Goal: Find specific page/section: Find specific page/section

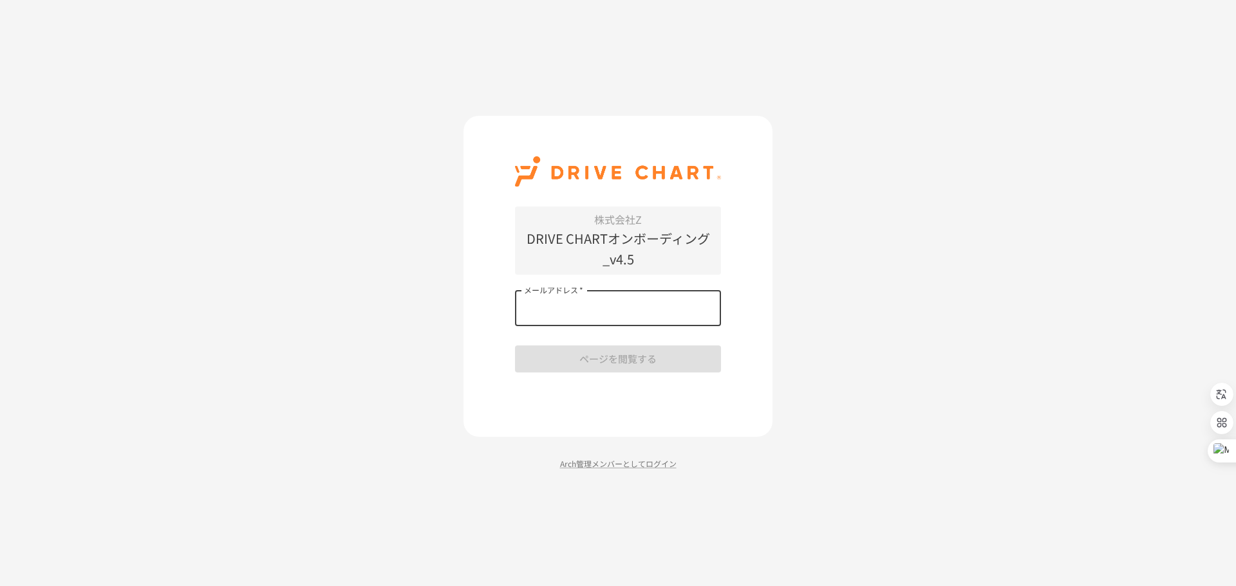
click at [607, 298] on input "メールアドレス   *" at bounding box center [618, 308] width 206 height 36
click at [573, 313] on input "メールアドレス   *" at bounding box center [618, 308] width 206 height 36
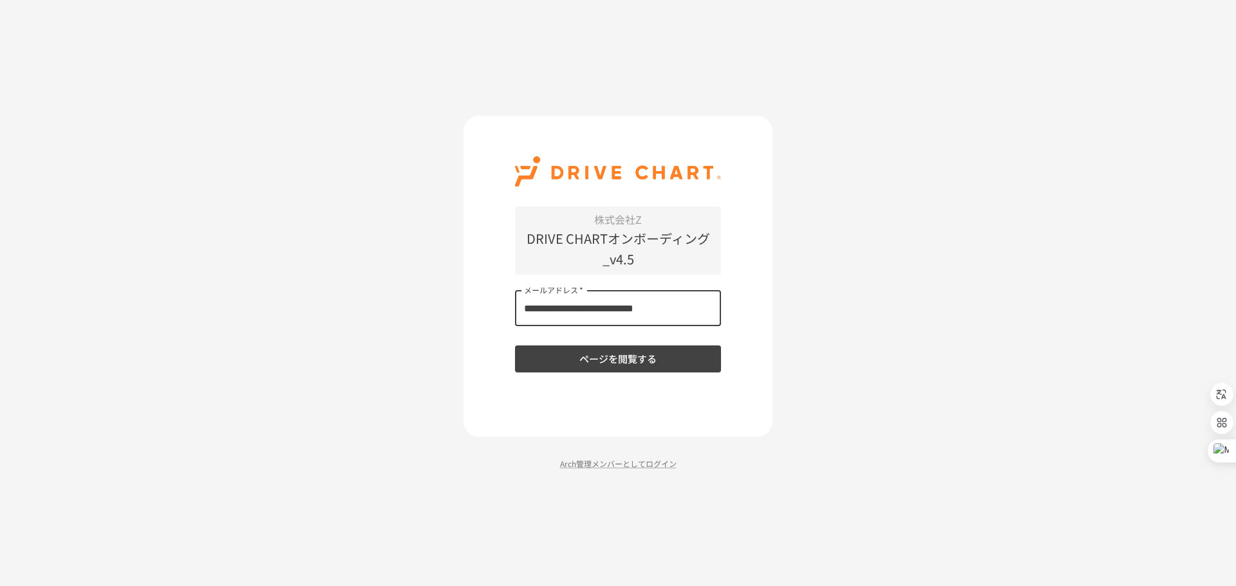
type input "**********"
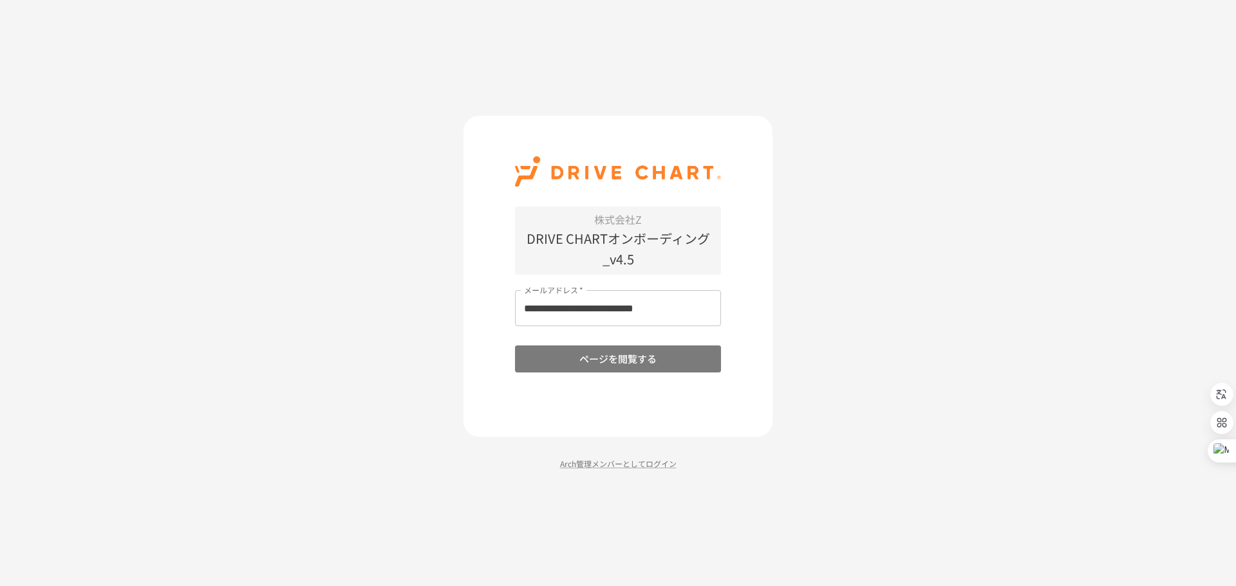
click at [654, 369] on button "ページを閲覧する" at bounding box center [618, 359] width 206 height 27
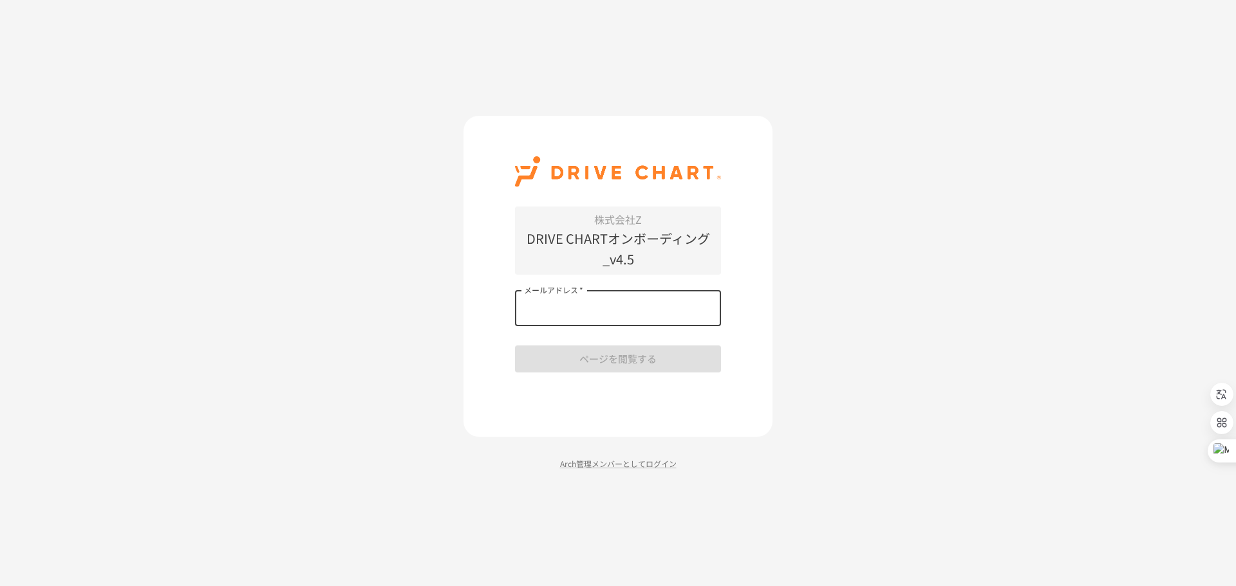
click at [573, 310] on input "メールアドレス   *" at bounding box center [618, 308] width 206 height 36
click at [573, 310] on input "******" at bounding box center [618, 308] width 206 height 36
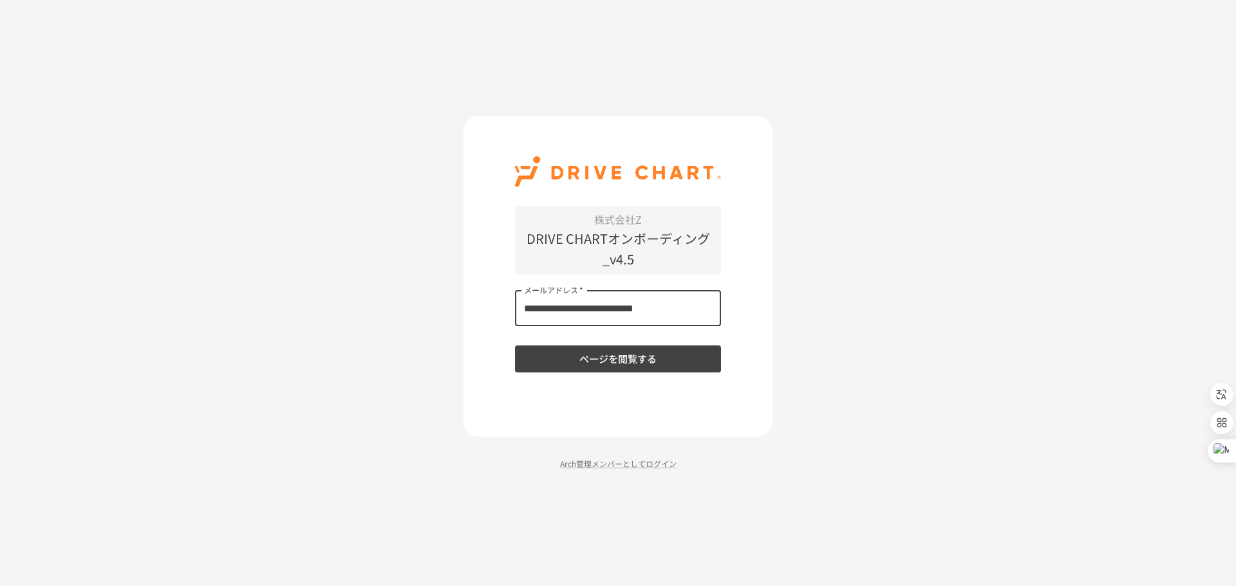
type input "**********"
click at [645, 362] on button "ページを閲覧する" at bounding box center [618, 359] width 206 height 27
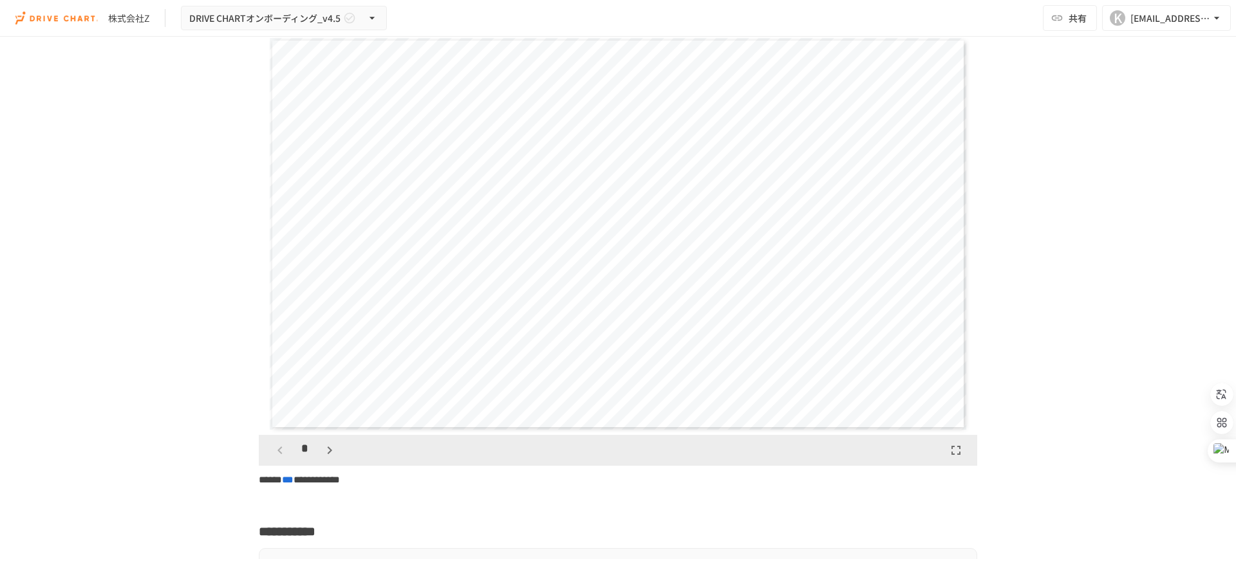
scroll to position [1928, 0]
click at [324, 458] on icon "button" at bounding box center [329, 452] width 15 height 15
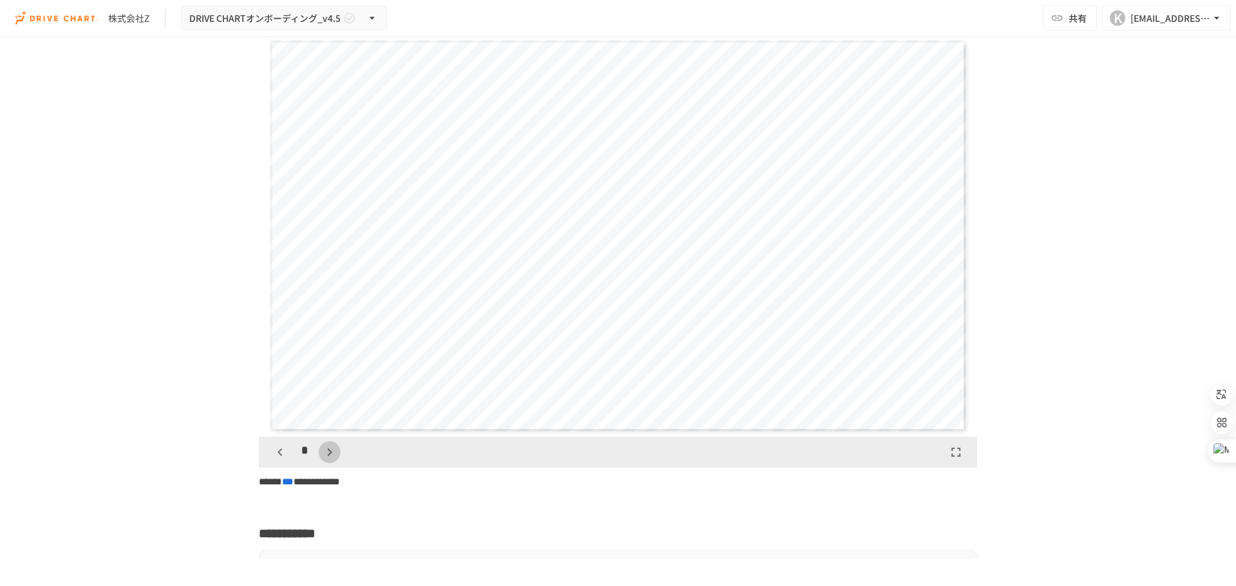
click at [324, 458] on icon "button" at bounding box center [329, 452] width 15 height 15
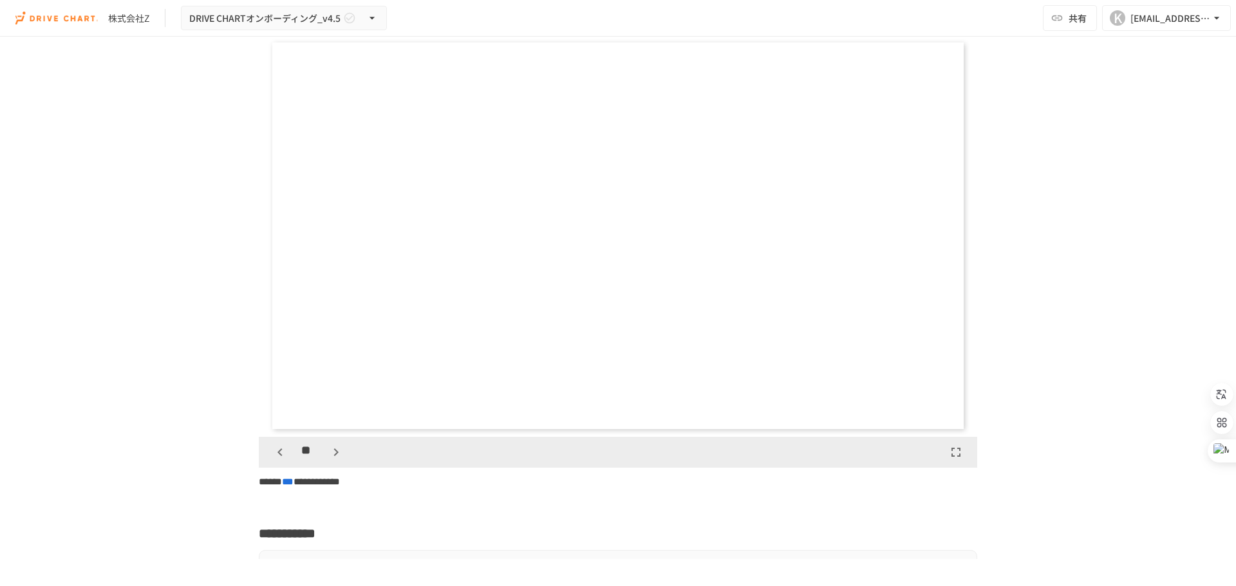
click at [328, 458] on icon "button" at bounding box center [335, 452] width 15 height 15
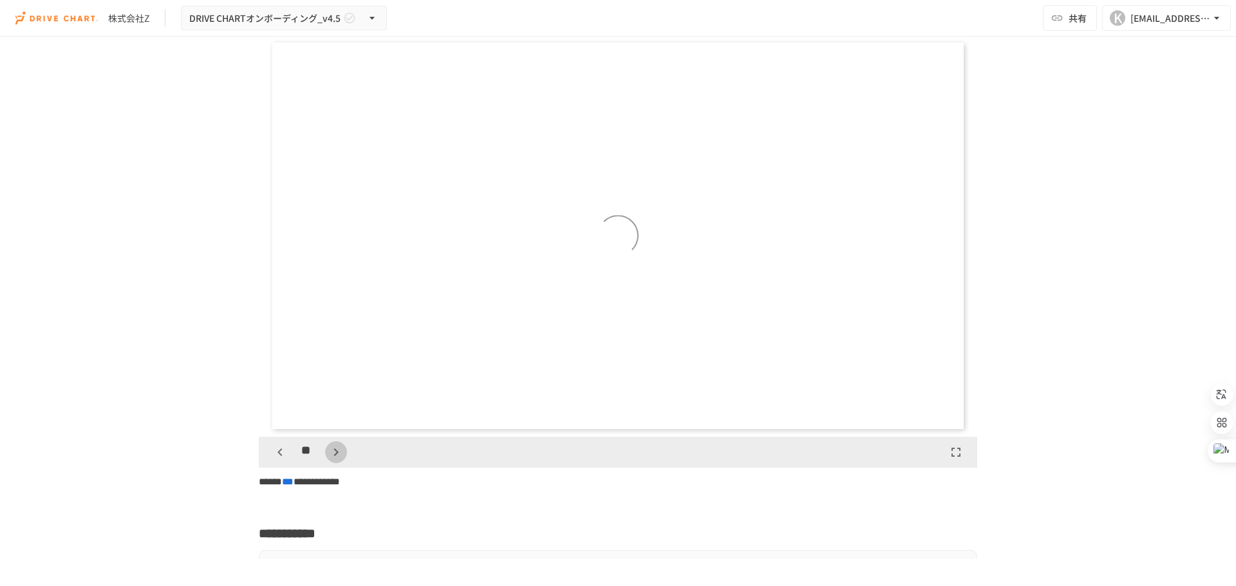
click at [328, 458] on icon "button" at bounding box center [335, 452] width 15 height 15
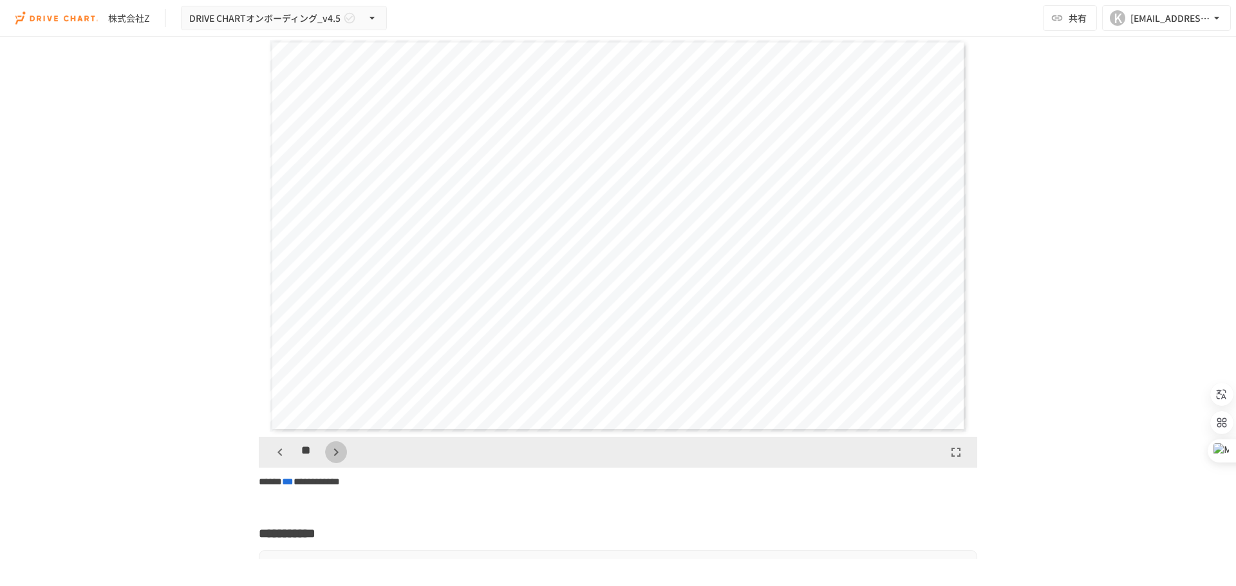
click at [328, 458] on icon "button" at bounding box center [335, 452] width 15 height 15
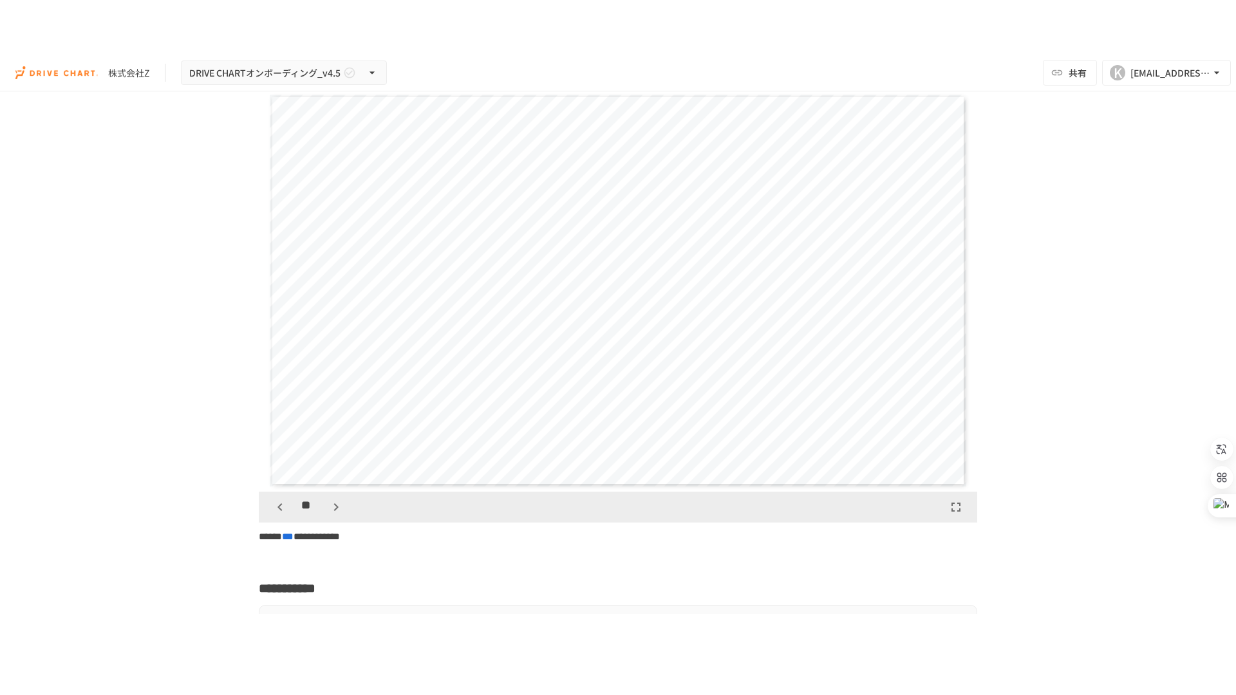
scroll to position [8447, 0]
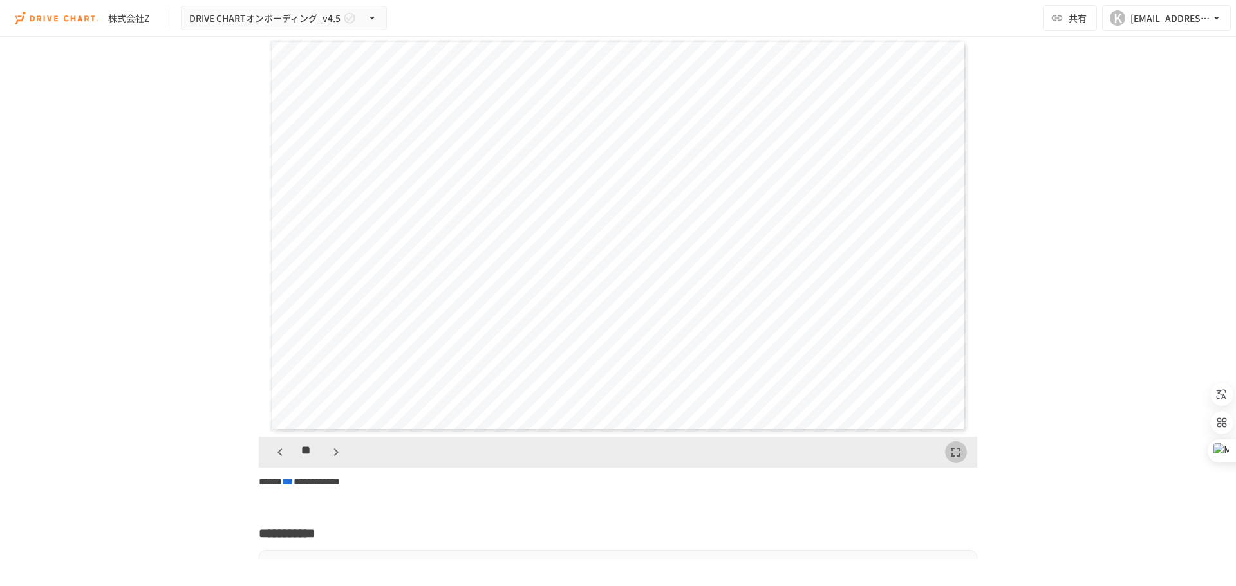
click at [951, 458] on icon "button" at bounding box center [955, 452] width 15 height 15
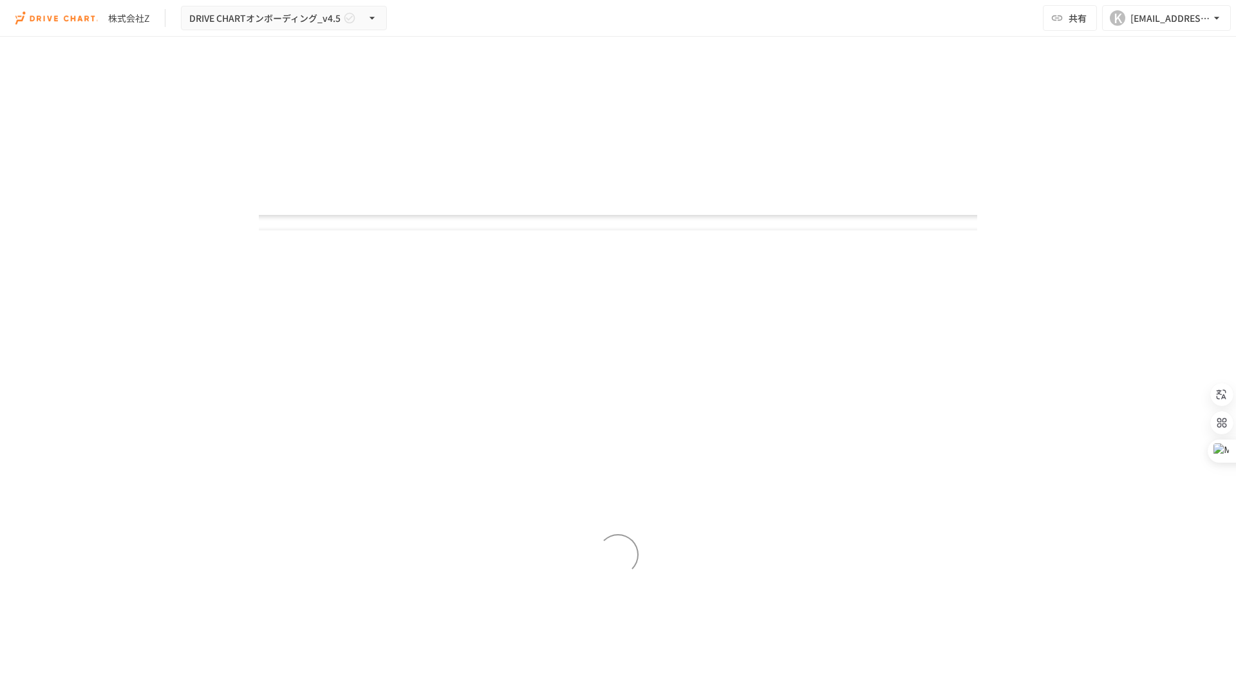
scroll to position [8634, 0]
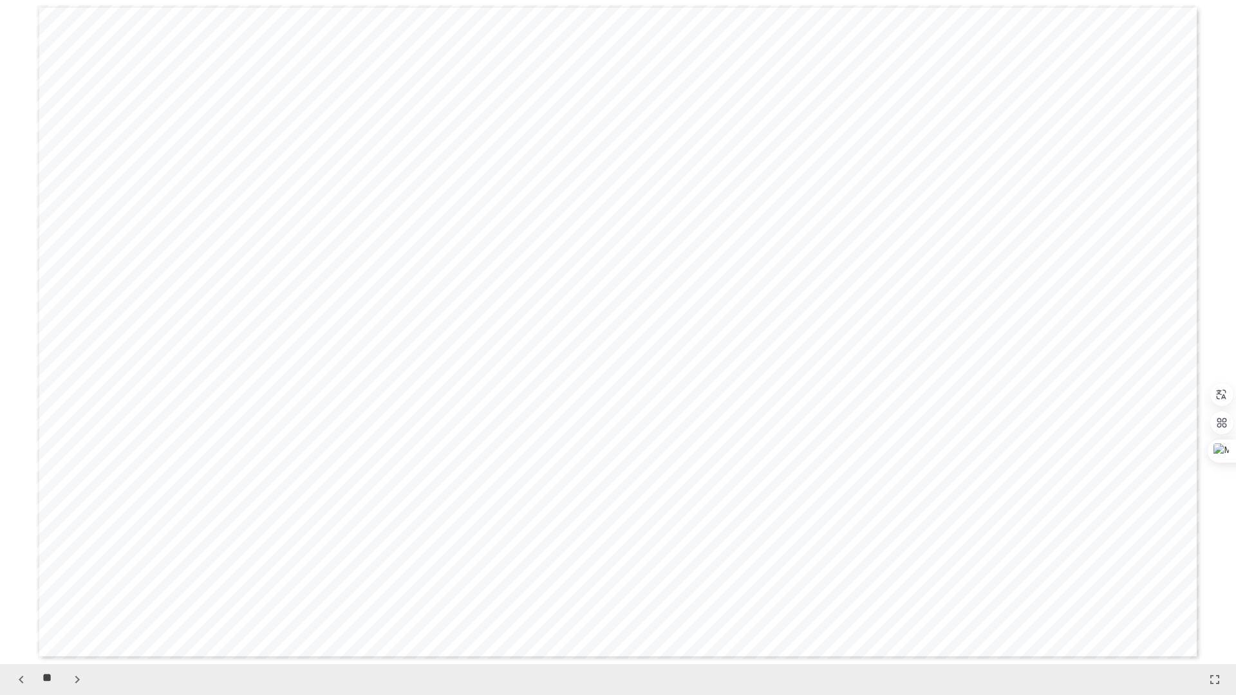
click at [73, 586] on icon "button" at bounding box center [77, 679] width 15 height 15
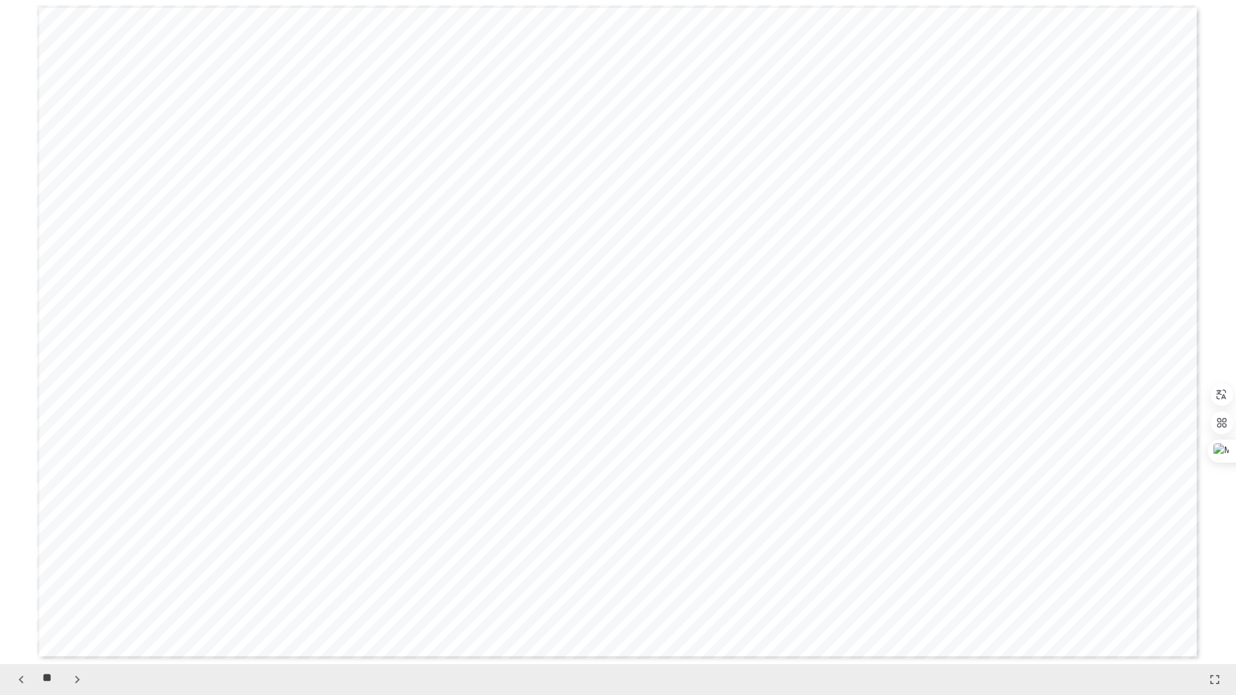
click at [73, 586] on icon "button" at bounding box center [77, 679] width 15 height 15
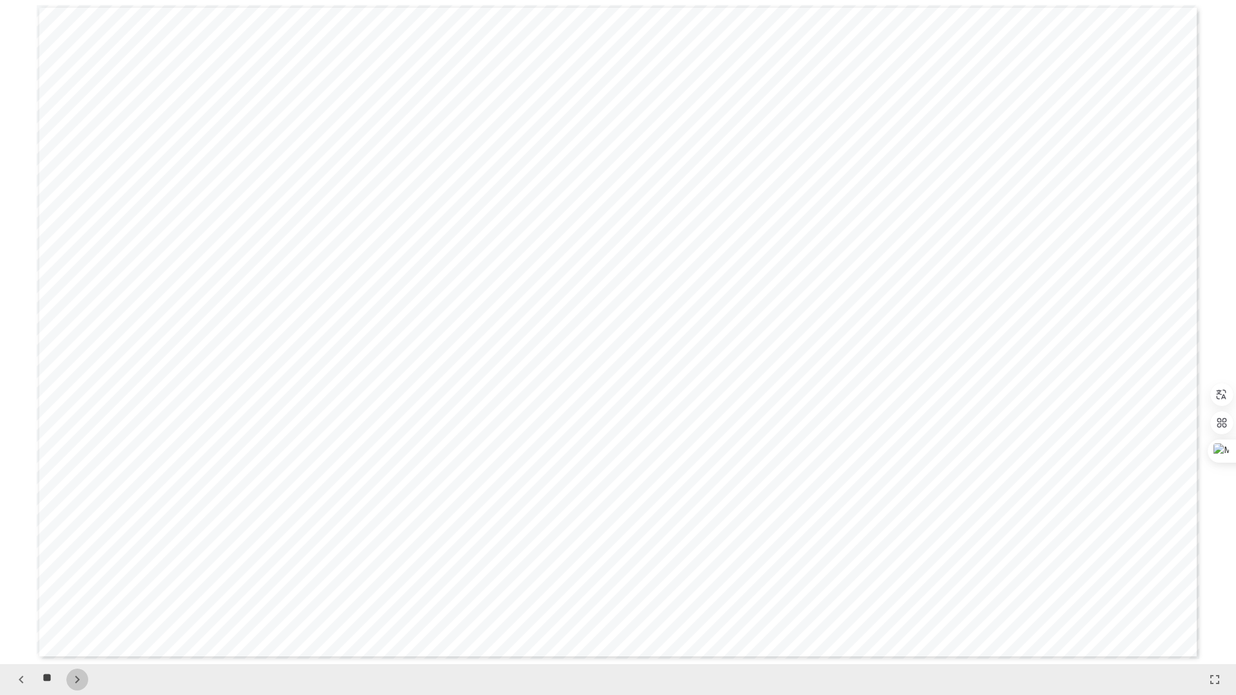
scroll to position [14612, 0]
click at [73, 586] on icon "button" at bounding box center [77, 679] width 15 height 15
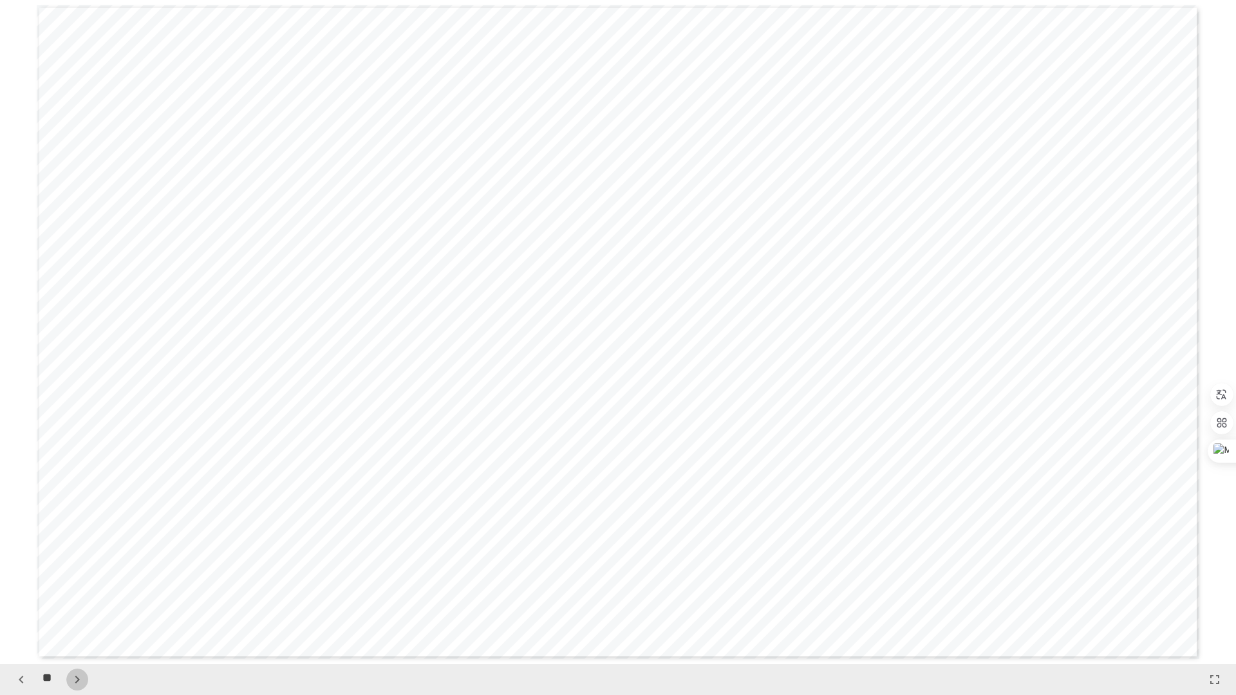
click at [73, 586] on icon "button" at bounding box center [77, 679] width 15 height 15
click at [21, 586] on icon "button" at bounding box center [21, 679] width 15 height 15
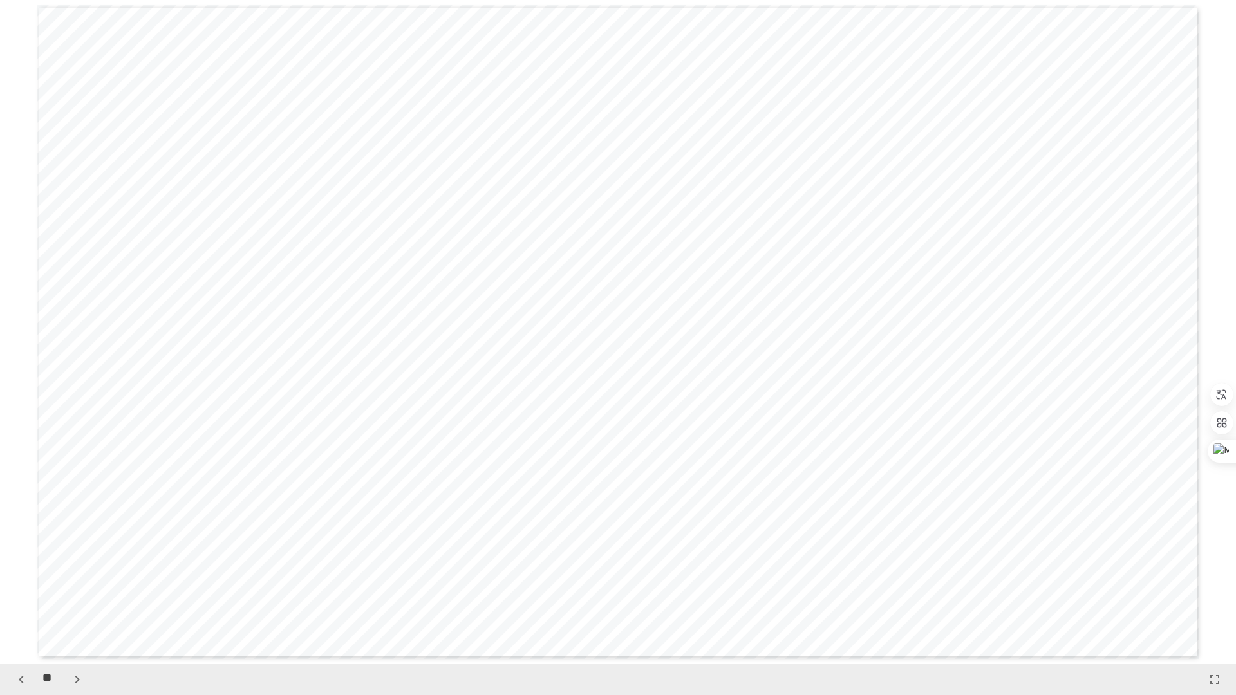
scroll to position [16605, 0]
click at [21, 586] on icon "button" at bounding box center [21, 679] width 15 height 15
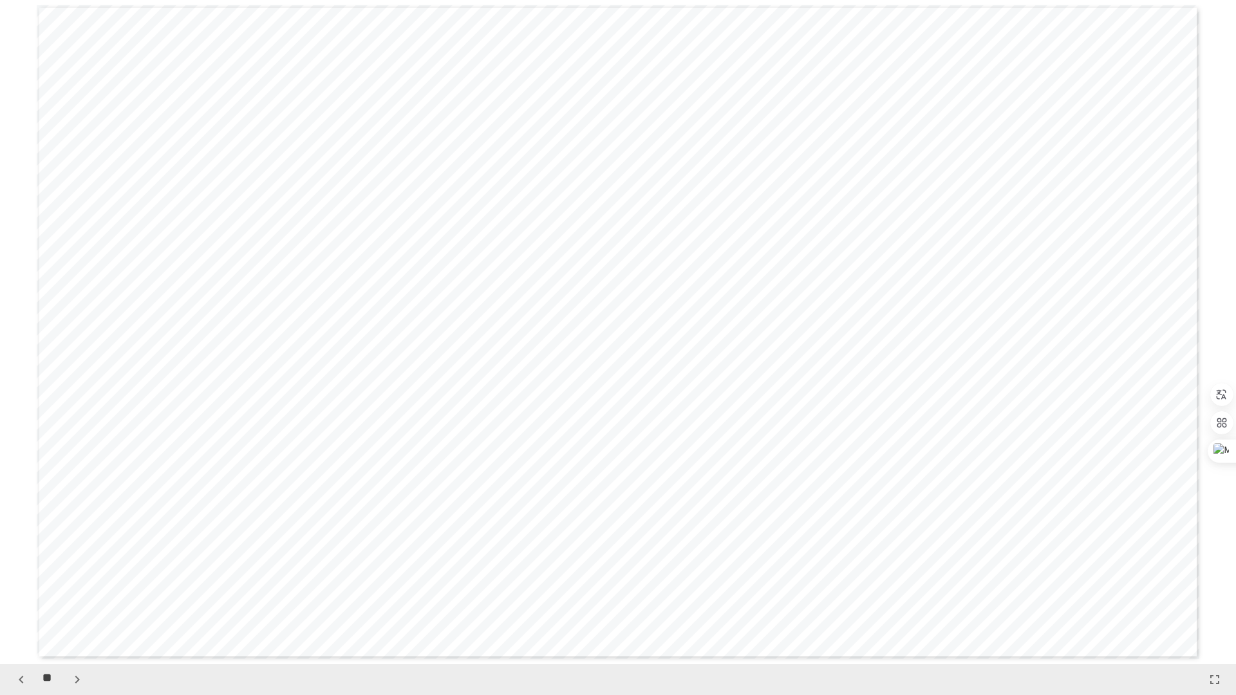
click at [664, 429] on span "*" at bounding box center [665, 431] width 18 height 18
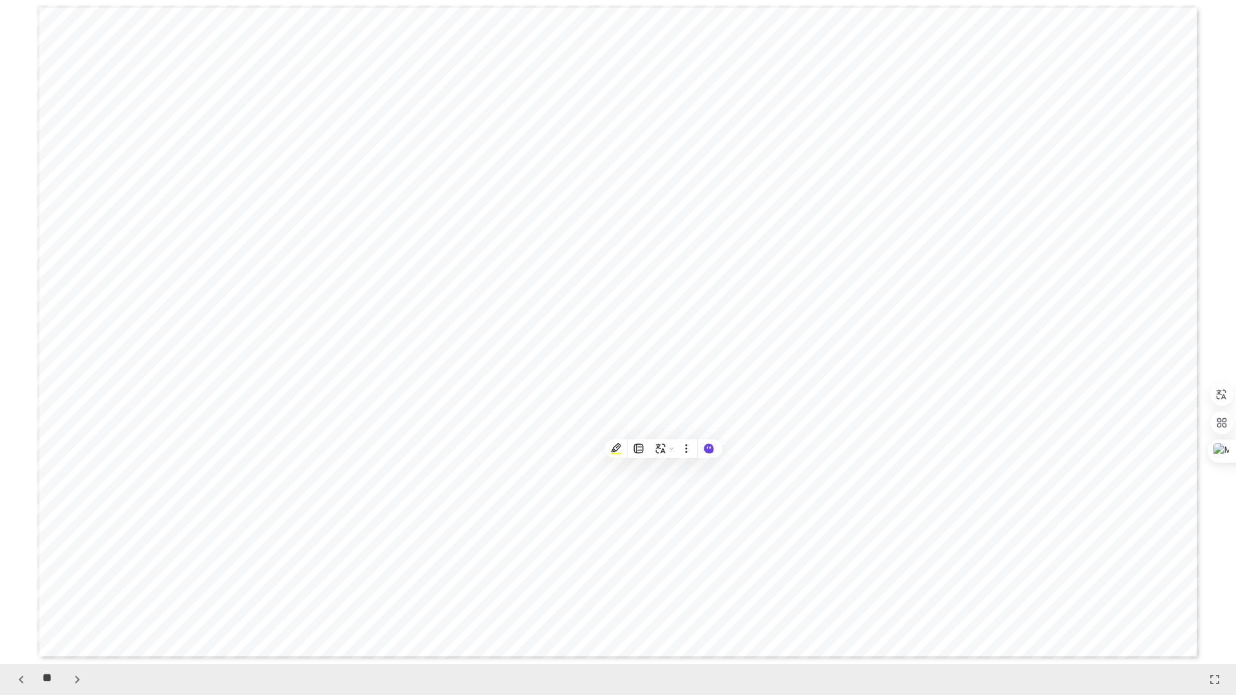
click at [664, 228] on span "*" at bounding box center [665, 234] width 18 height 18
click at [79, 586] on icon "button" at bounding box center [77, 679] width 15 height 15
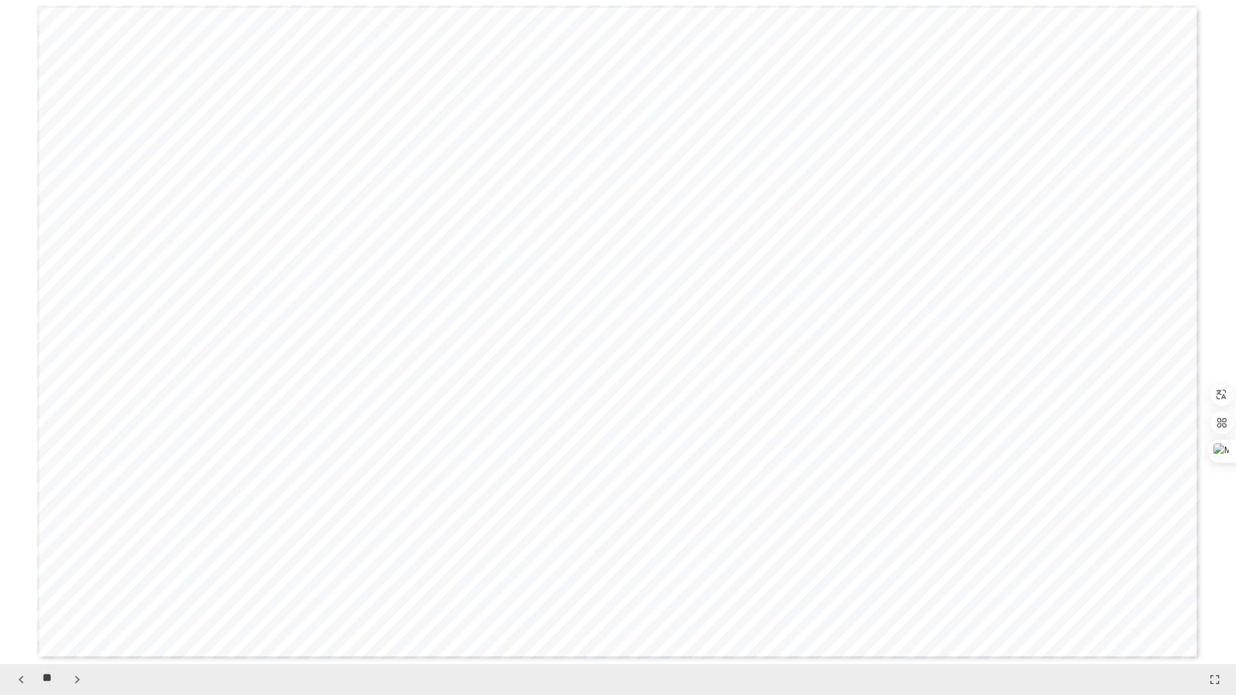
click at [79, 586] on icon "button" at bounding box center [77, 679] width 15 height 15
click at [14, 586] on icon "button" at bounding box center [21, 679] width 15 height 15
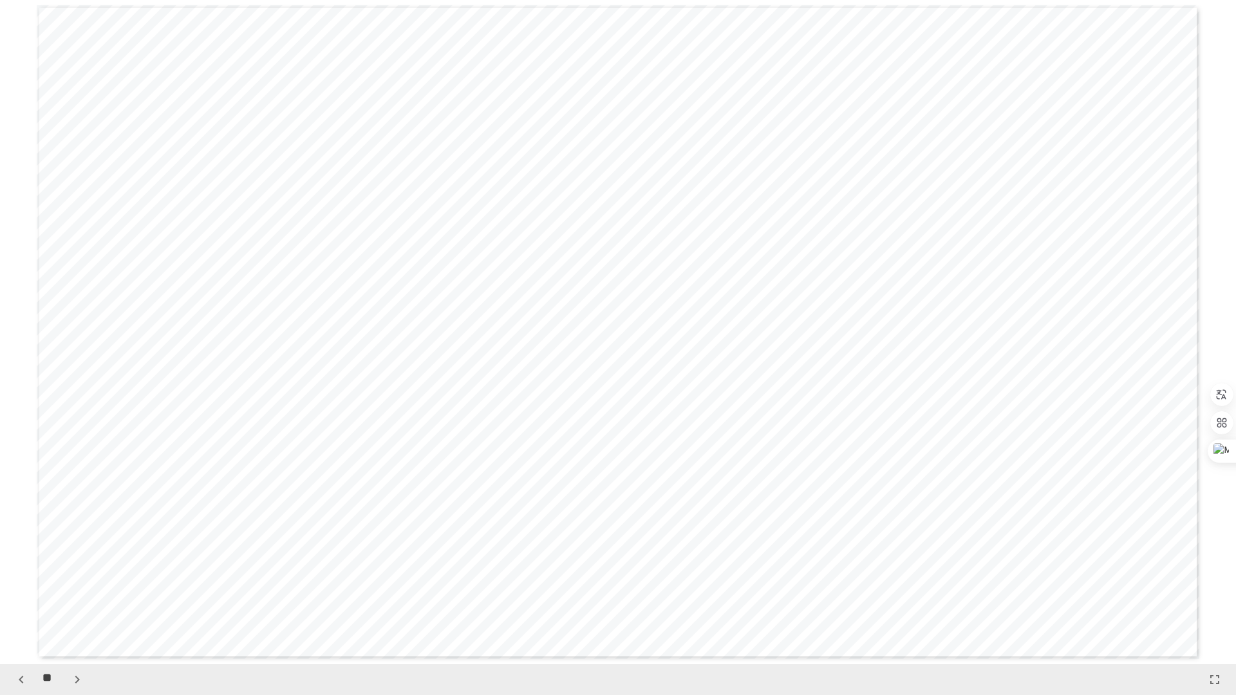
click at [14, 586] on icon "button" at bounding box center [21, 679] width 15 height 15
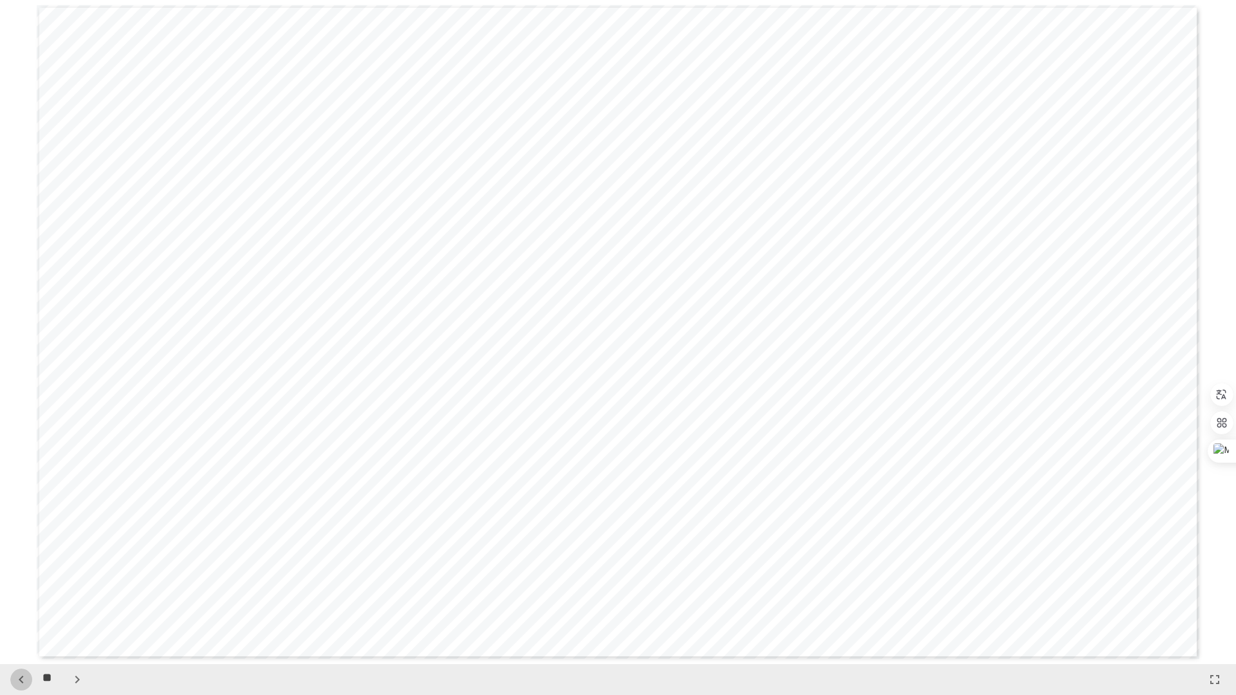
click at [14, 586] on icon "button" at bounding box center [21, 679] width 15 height 15
click at [76, 586] on icon "button" at bounding box center [77, 680] width 5 height 8
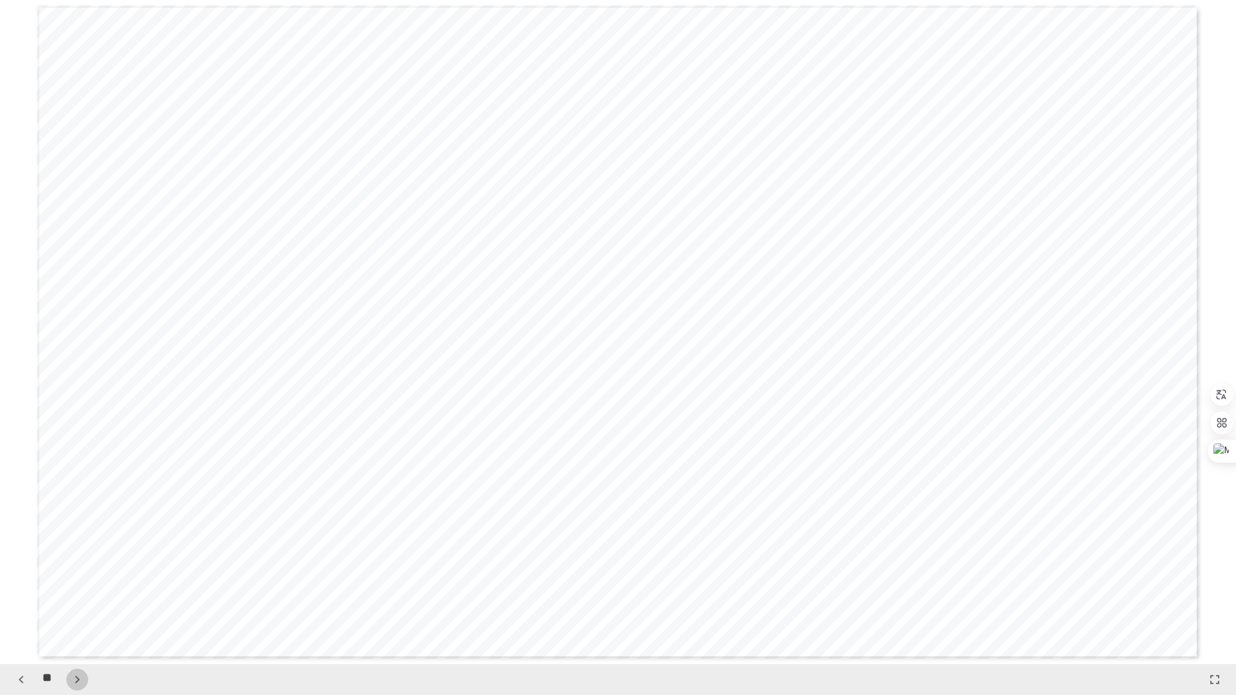
click at [76, 586] on icon "button" at bounding box center [77, 680] width 5 height 8
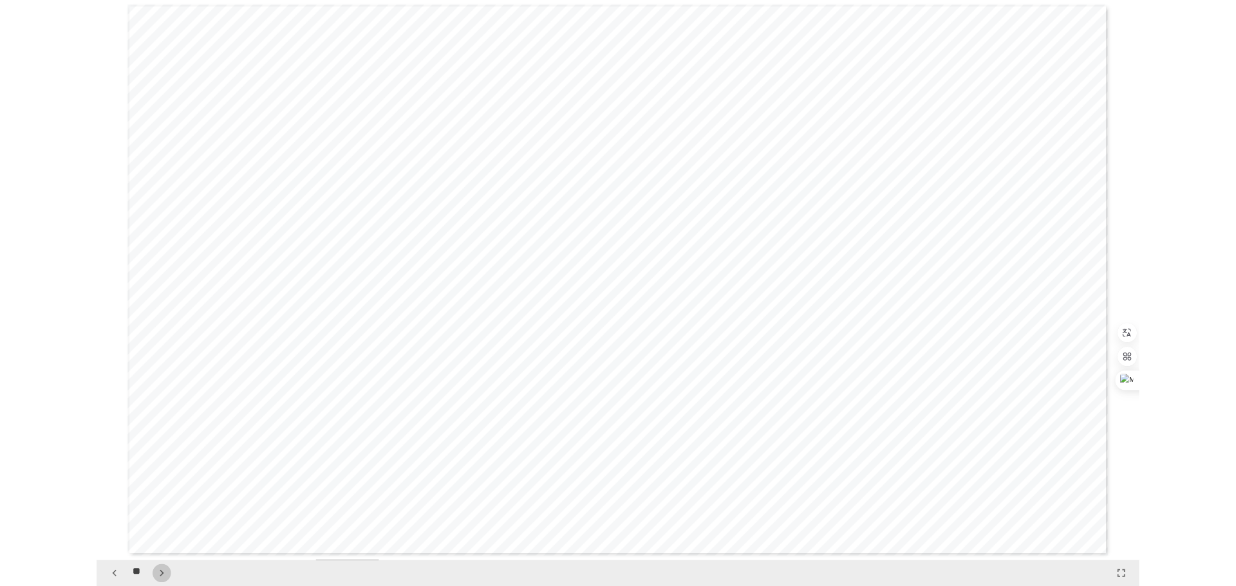
scroll to position [13948, 0]
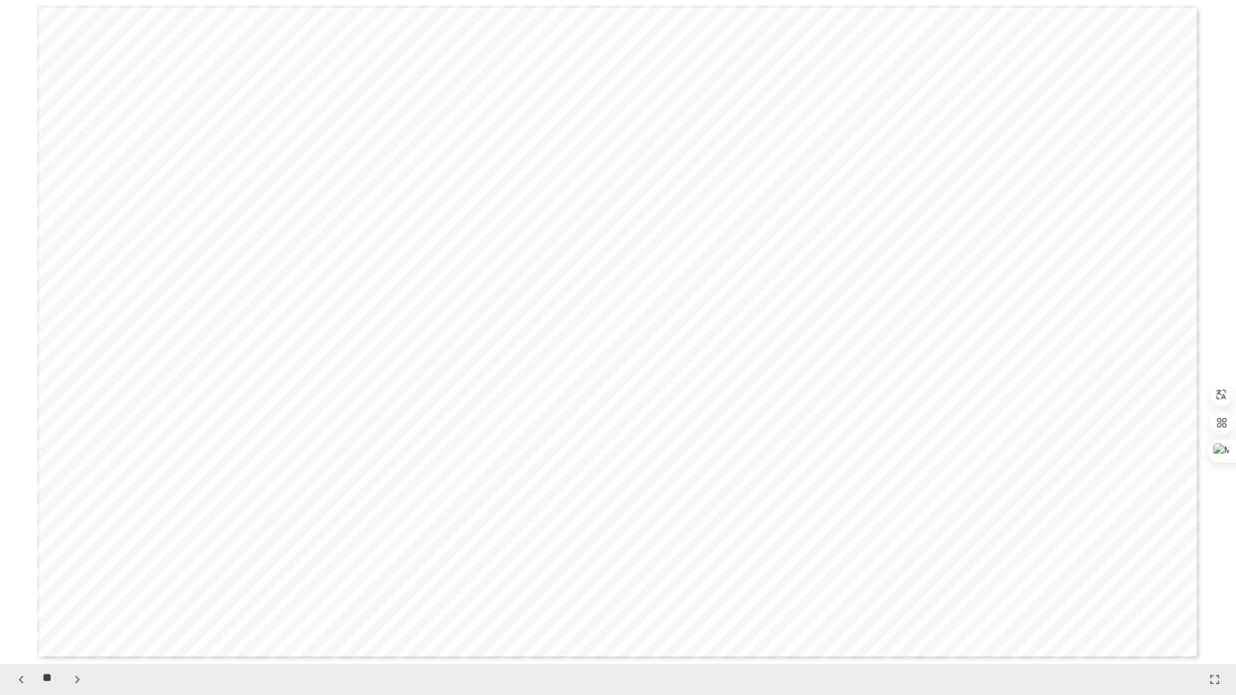
click at [659, 234] on span "*" at bounding box center [665, 234] width 18 height 18
click at [659, 263] on span "*" at bounding box center [665, 265] width 18 height 18
click at [1072, 239] on span "*" at bounding box center [1075, 238] width 18 height 18
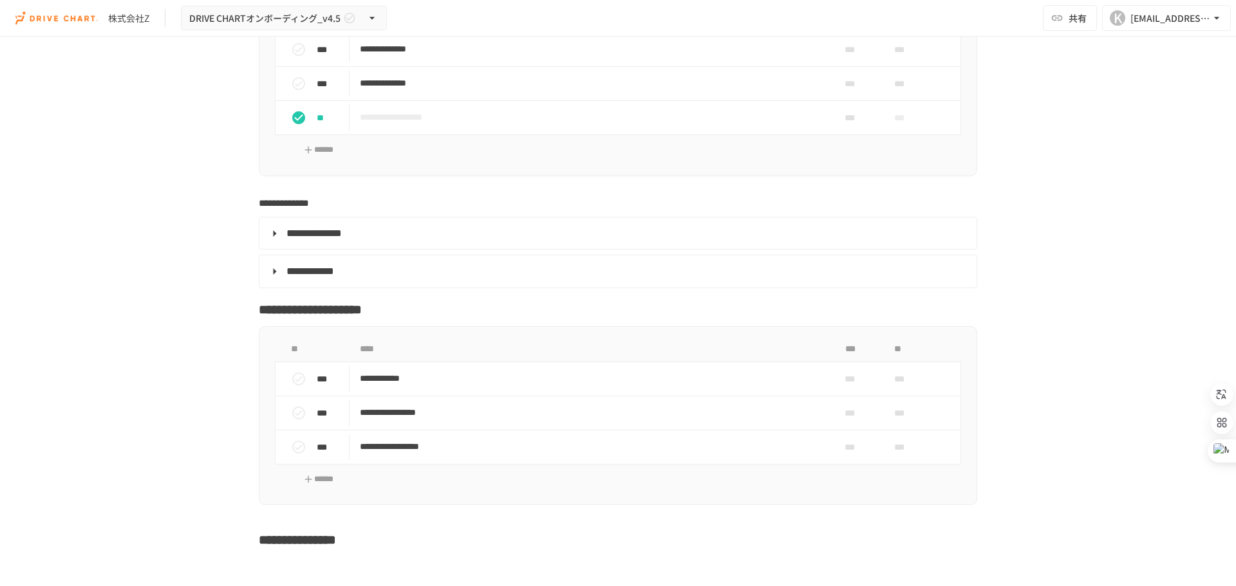
scroll to position [2498, 0]
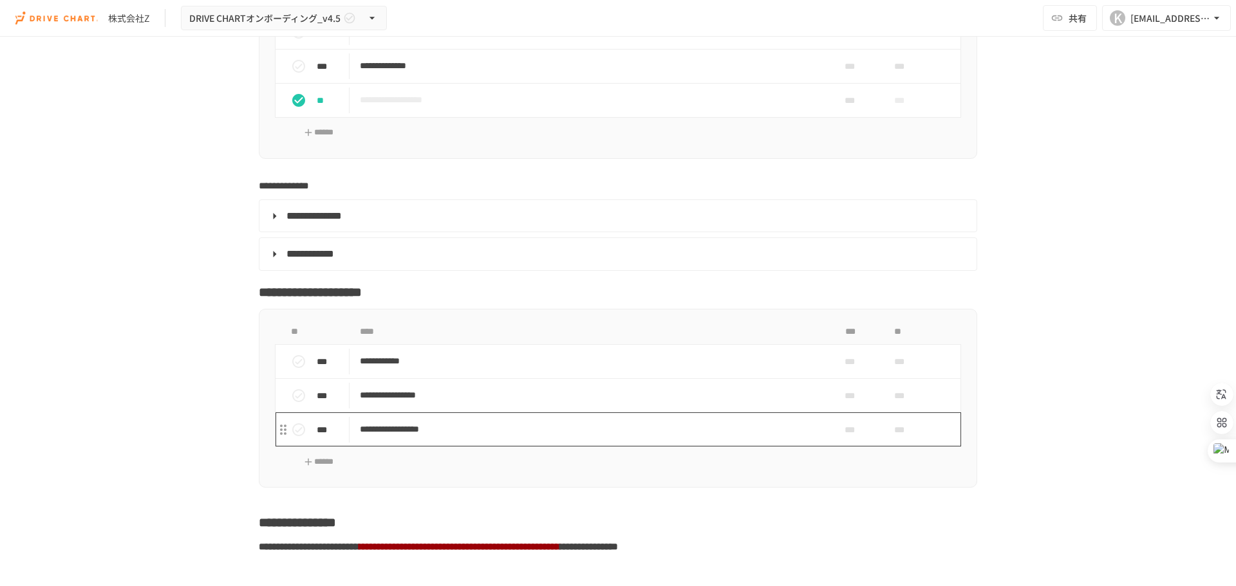
click at [440, 429] on p "**********" at bounding box center [591, 430] width 462 height 16
